Goal: Task Accomplishment & Management: Manage account settings

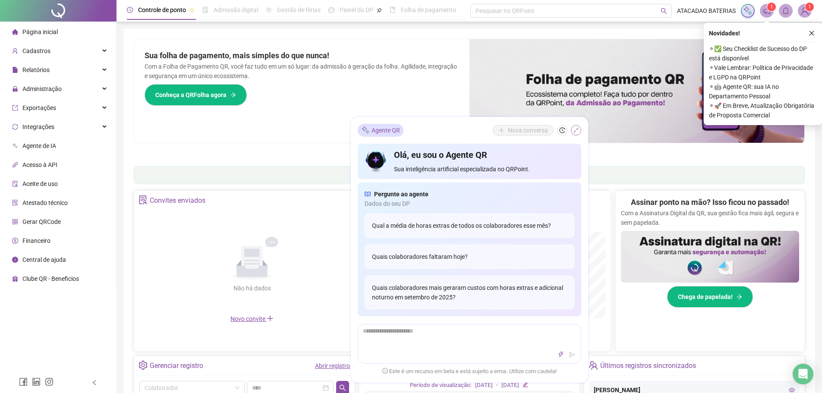
click at [573, 128] on icon "shrink" at bounding box center [576, 130] width 6 height 6
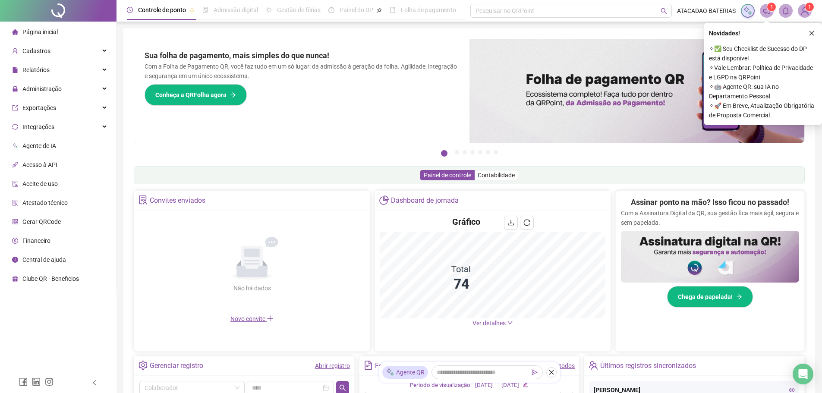
click at [482, 323] on span "Ver detalhes" at bounding box center [488, 323] width 33 height 7
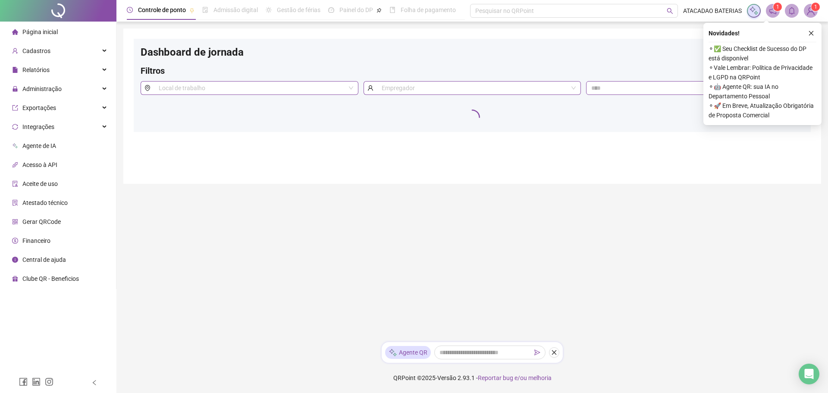
click at [31, 79] on ul "Página inicial Cadastros Relatórios Administração Exportações Integrações Agent…" at bounding box center [58, 155] width 116 height 267
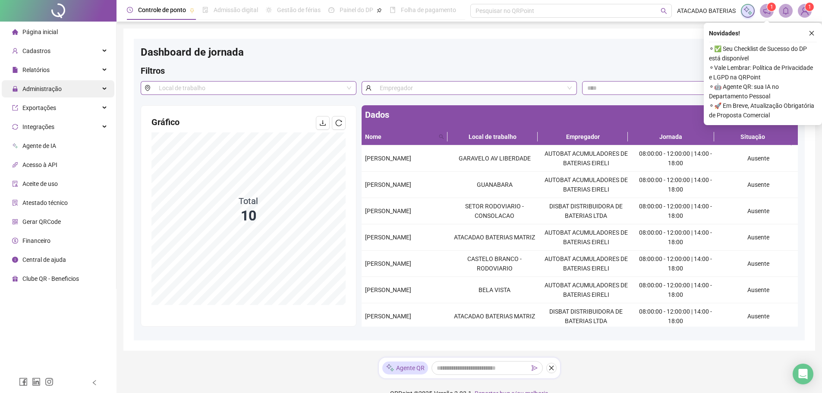
click at [87, 85] on div "Administração" at bounding box center [58, 88] width 113 height 17
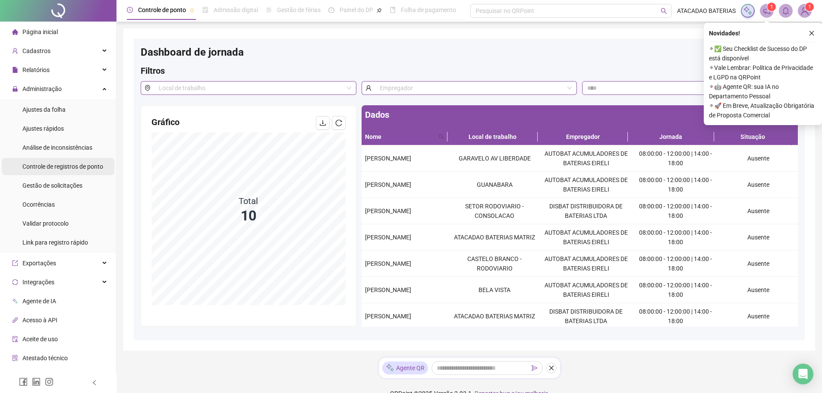
click at [85, 168] on span "Controle de registros de ponto" at bounding box center [62, 166] width 81 height 7
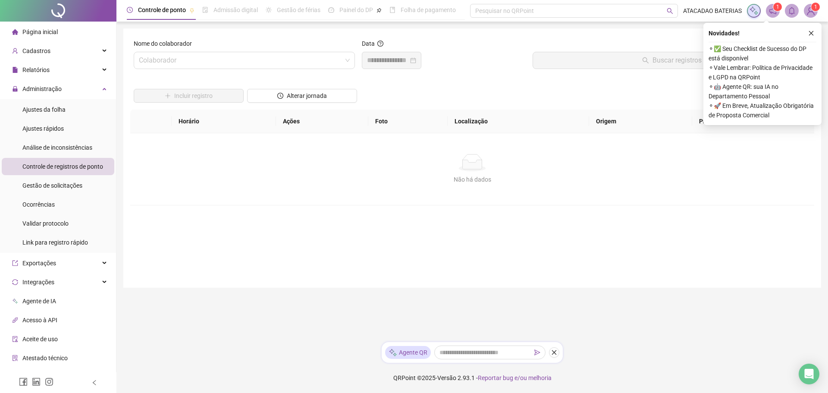
click at [191, 71] on div "Nome do colaborador Colaborador" at bounding box center [244, 57] width 228 height 37
click at [195, 63] on input "search" at bounding box center [240, 60] width 203 height 16
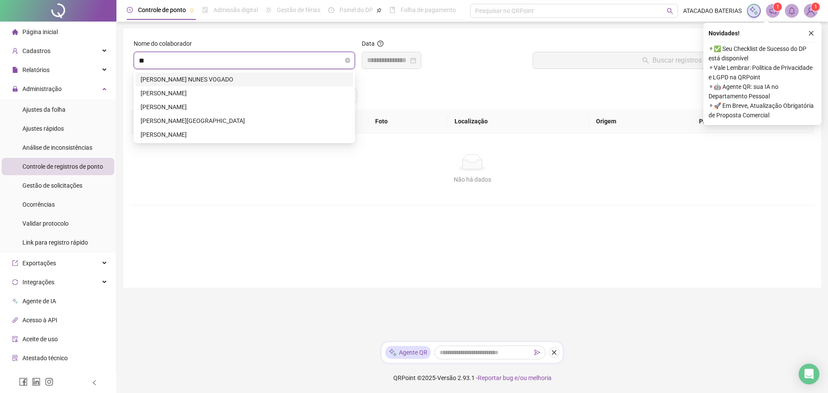
type input "***"
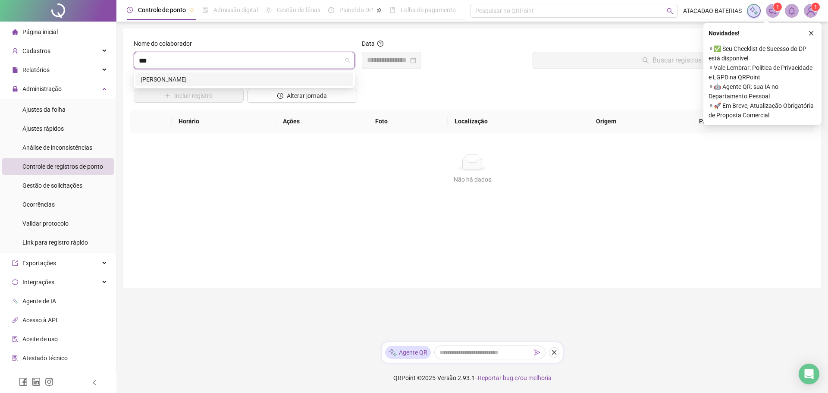
click at [188, 74] on div "[PERSON_NAME]" at bounding box center [244, 79] width 218 height 14
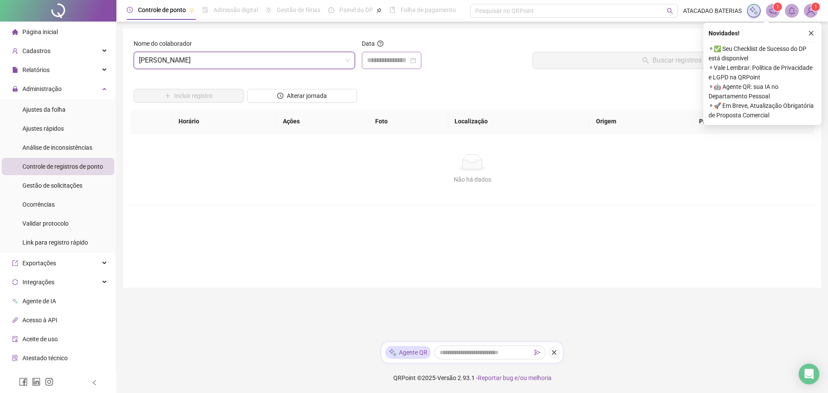
click at [367, 53] on div at bounding box center [392, 60] width 60 height 17
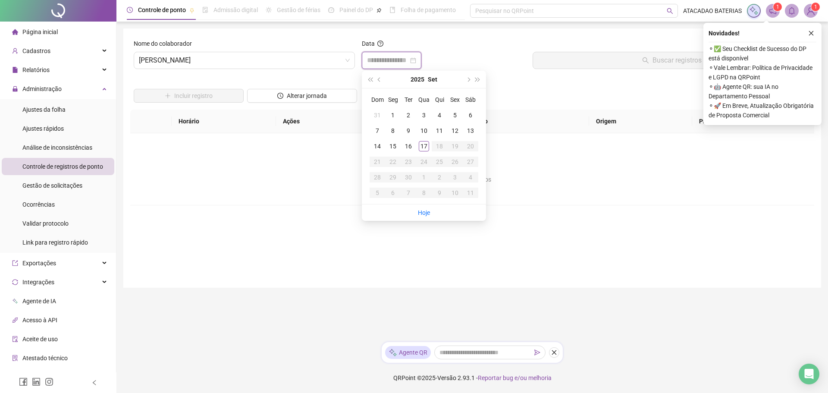
click at [375, 56] on input at bounding box center [387, 60] width 41 height 10
type input "**********"
click at [408, 148] on div "16" at bounding box center [408, 146] width 10 height 10
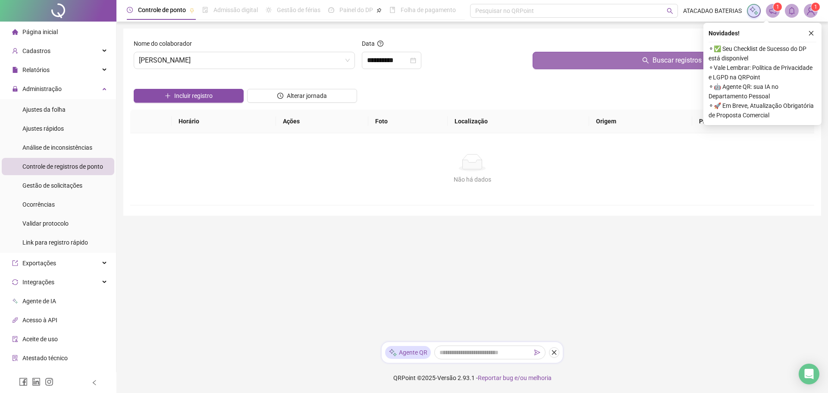
click at [599, 67] on button "Buscar registros" at bounding box center [672, 60] width 278 height 17
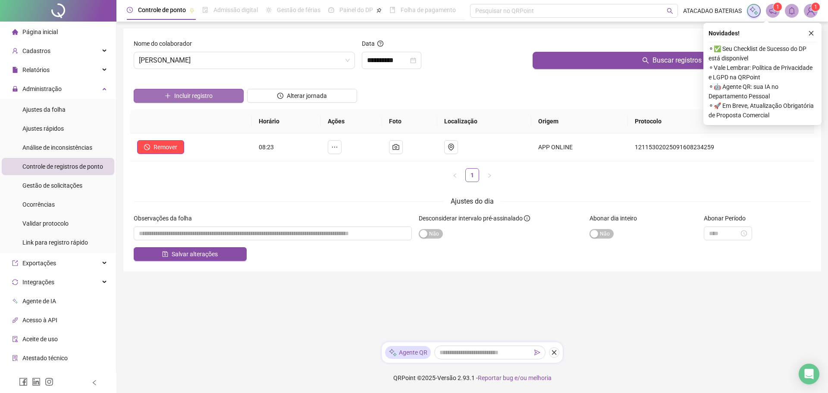
click at [197, 98] on span "Incluir registro" at bounding box center [193, 95] width 38 height 9
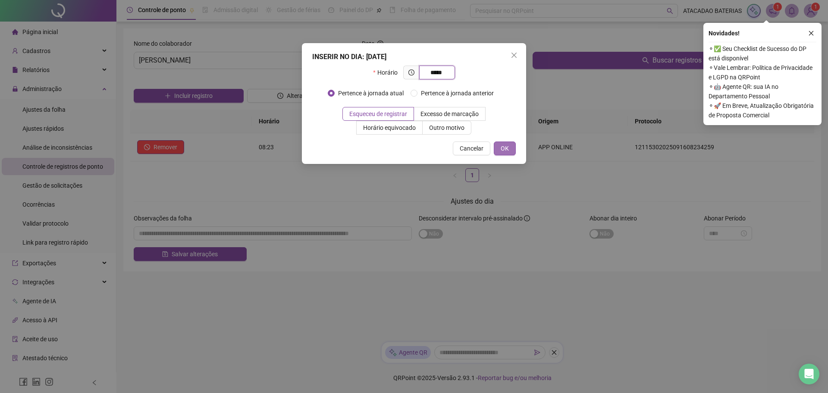
type input "*****"
click at [508, 145] on span "OK" at bounding box center [505, 148] width 8 height 9
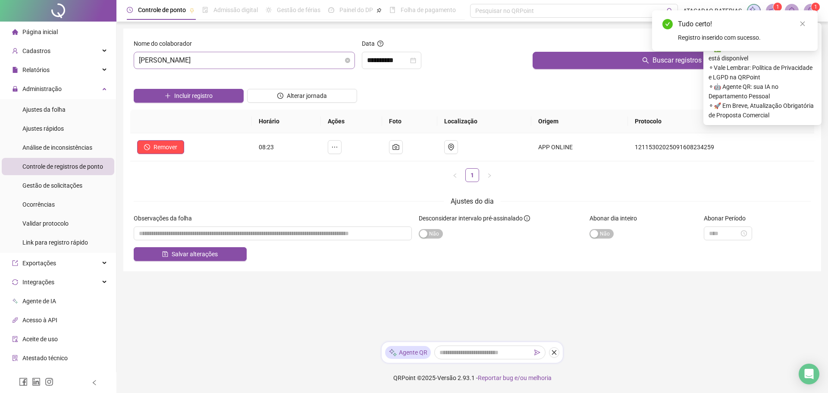
click at [260, 57] on span "[PERSON_NAME]" at bounding box center [244, 60] width 211 height 16
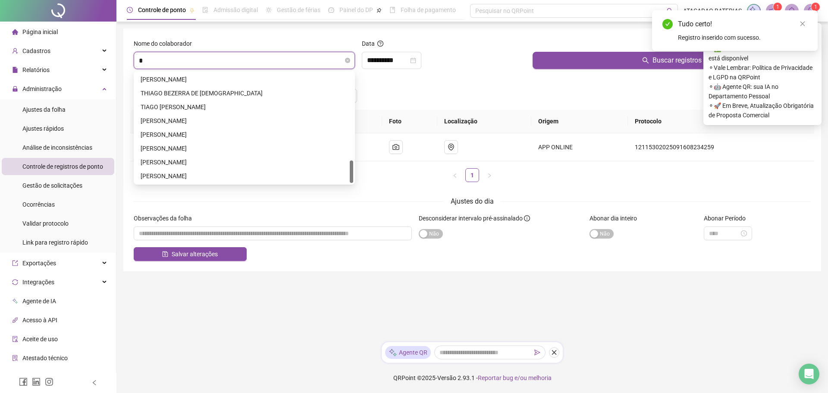
scroll to position [359, 0]
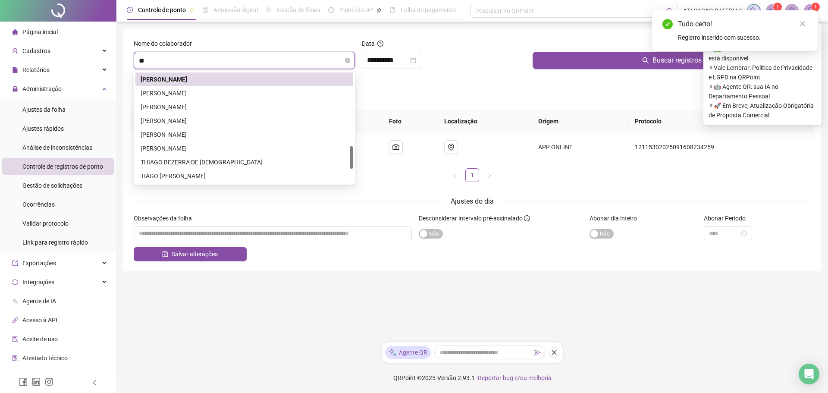
type input "***"
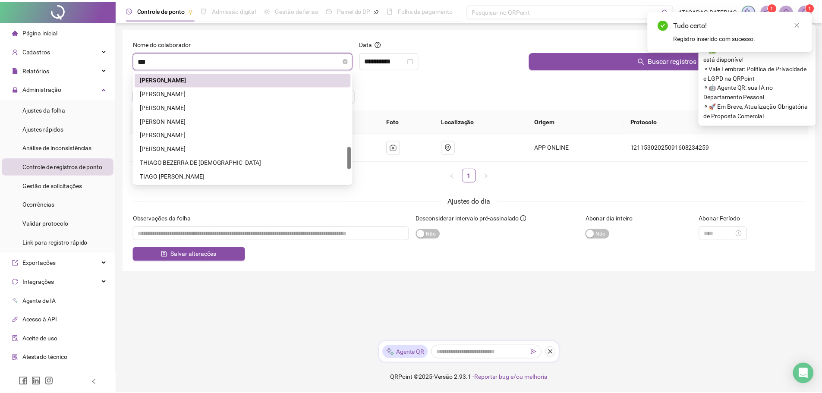
scroll to position [0, 0]
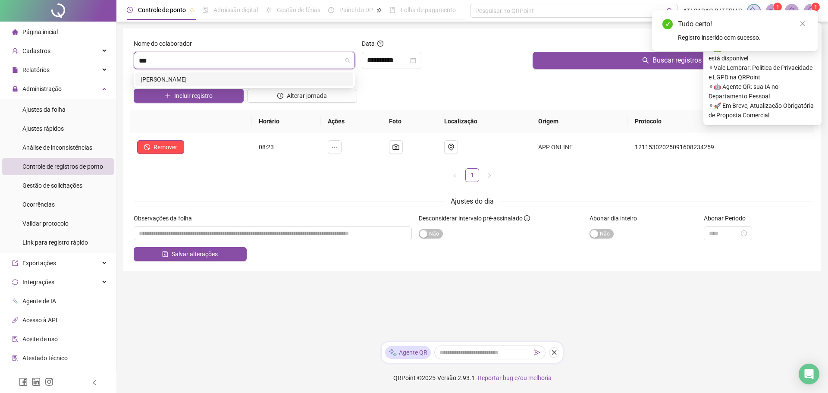
click at [253, 81] on div "[PERSON_NAME]" at bounding box center [244, 79] width 207 height 9
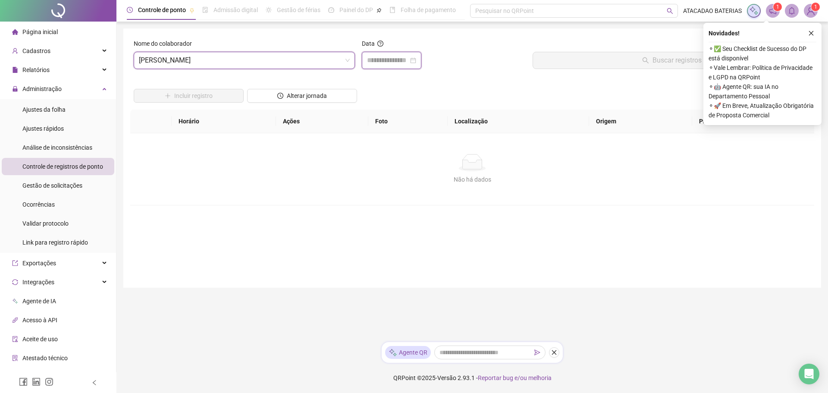
click at [400, 60] on input at bounding box center [387, 60] width 41 height 10
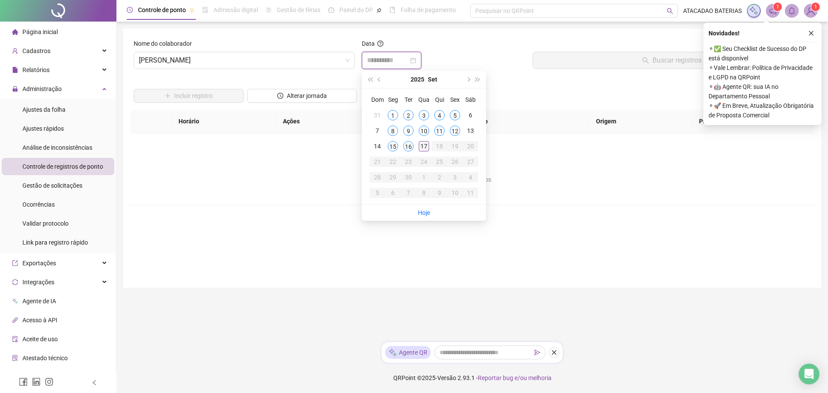
type input "**********"
click at [423, 142] on div "17" at bounding box center [424, 146] width 10 height 10
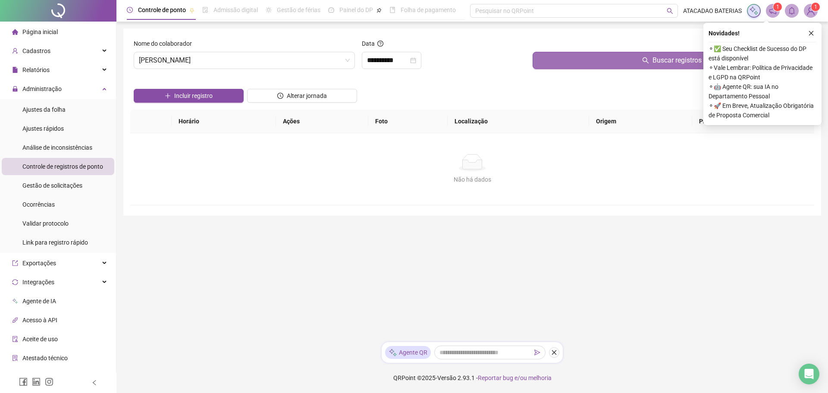
click at [610, 61] on button "Buscar registros" at bounding box center [672, 60] width 278 height 17
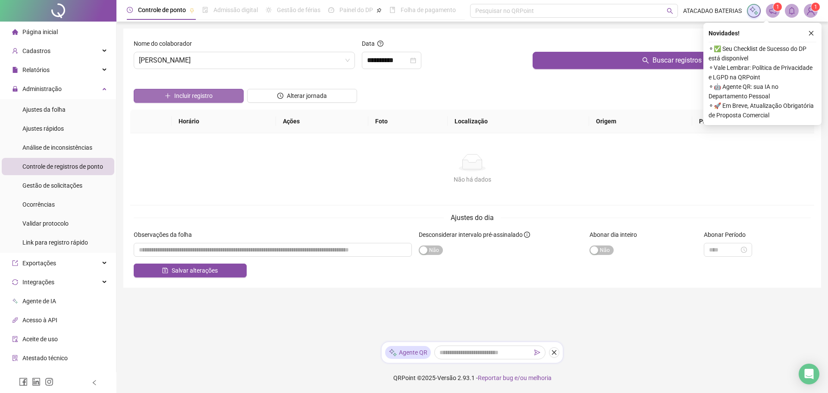
click at [200, 94] on span "Incluir registro" at bounding box center [193, 95] width 38 height 9
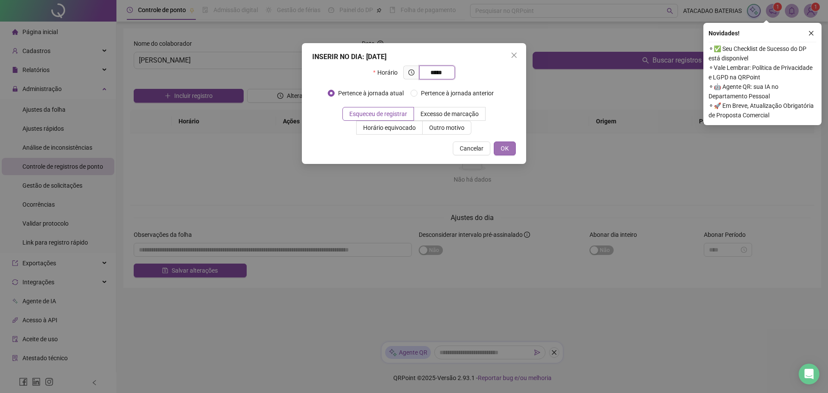
type input "*****"
click at [512, 146] on button "OK" at bounding box center [505, 148] width 22 height 14
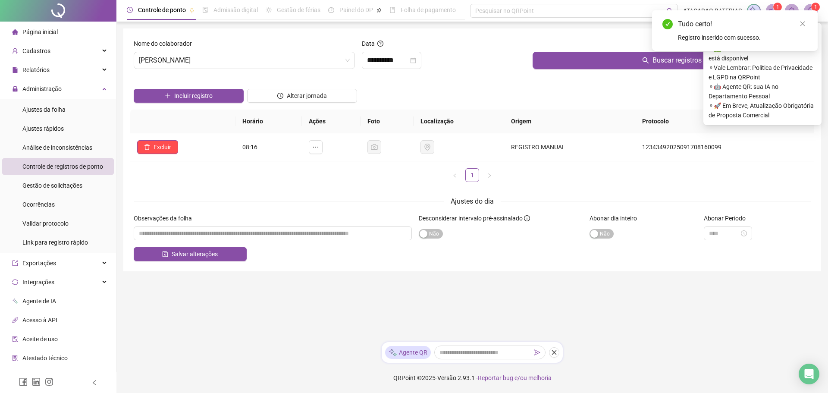
click at [53, 31] on span "Página inicial" at bounding box center [39, 31] width 35 height 7
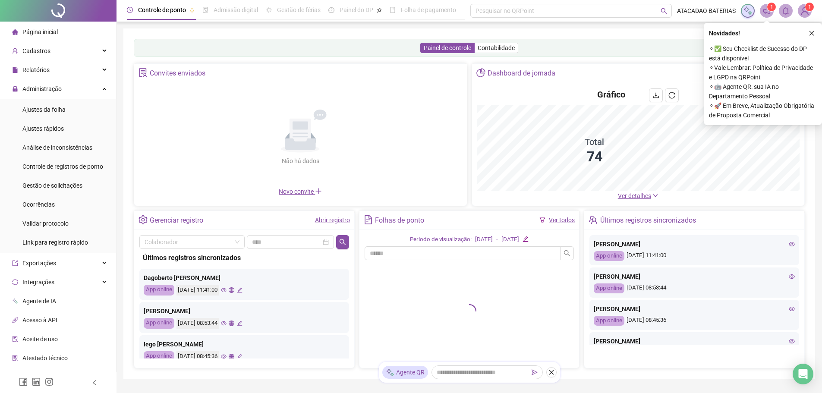
click at [631, 192] on span "Ver detalhes" at bounding box center [634, 195] width 33 height 7
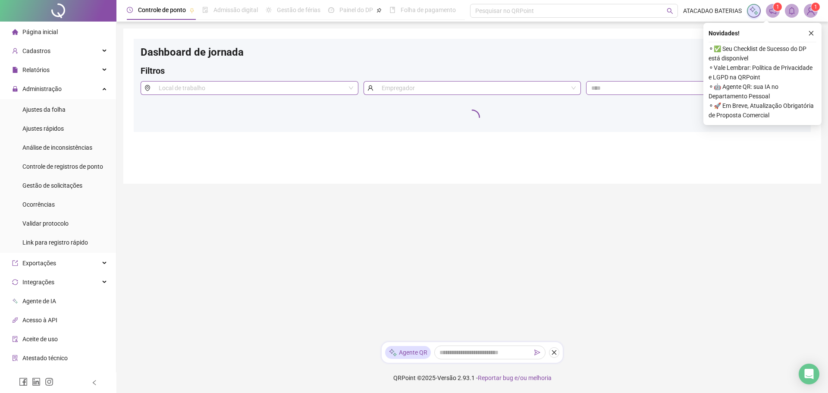
click at [813, 29] on button "button" at bounding box center [811, 33] width 10 height 10
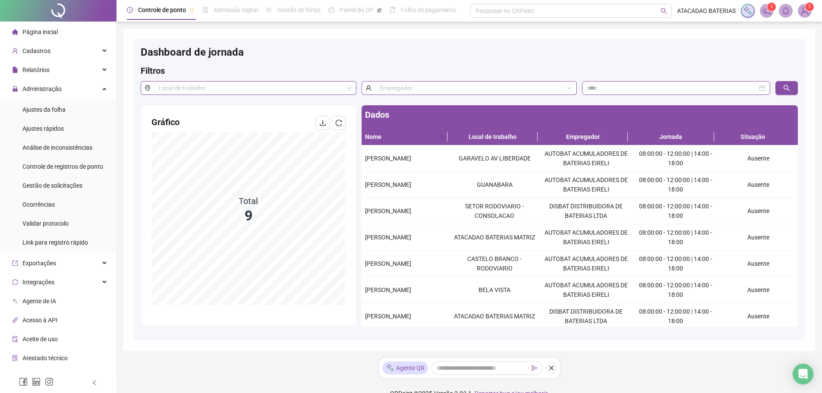
click at [812, 33] on div "Dashboard de jornada Filtros Local de trabalho Empregador Gráfico Total 9 Dados…" at bounding box center [468, 189] width 691 height 322
drag, startPoint x: 363, startPoint y: 154, endPoint x: 405, endPoint y: 164, distance: 43.6
click at [416, 165] on td "[PERSON_NAME]" at bounding box center [404, 158] width 87 height 26
copy span "[PERSON_NAME]"
drag, startPoint x: 366, startPoint y: 180, endPoint x: 436, endPoint y: 194, distance: 71.7
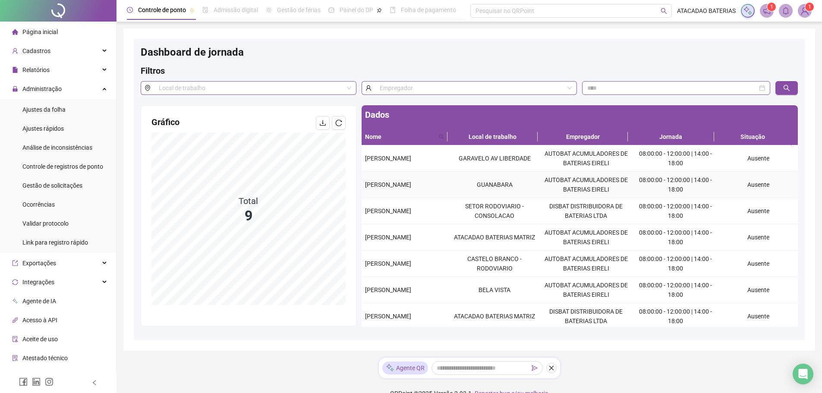
click at [436, 189] on div "[PERSON_NAME]" at bounding box center [405, 184] width 80 height 9
copy span "[PERSON_NAME]"
drag, startPoint x: 365, startPoint y: 211, endPoint x: 426, endPoint y: 212, distance: 61.3
click at [426, 212] on div "[PERSON_NAME]" at bounding box center [405, 210] width 80 height 9
copy span "[PERSON_NAME]"
